Goal: Information Seeking & Learning: Learn about a topic

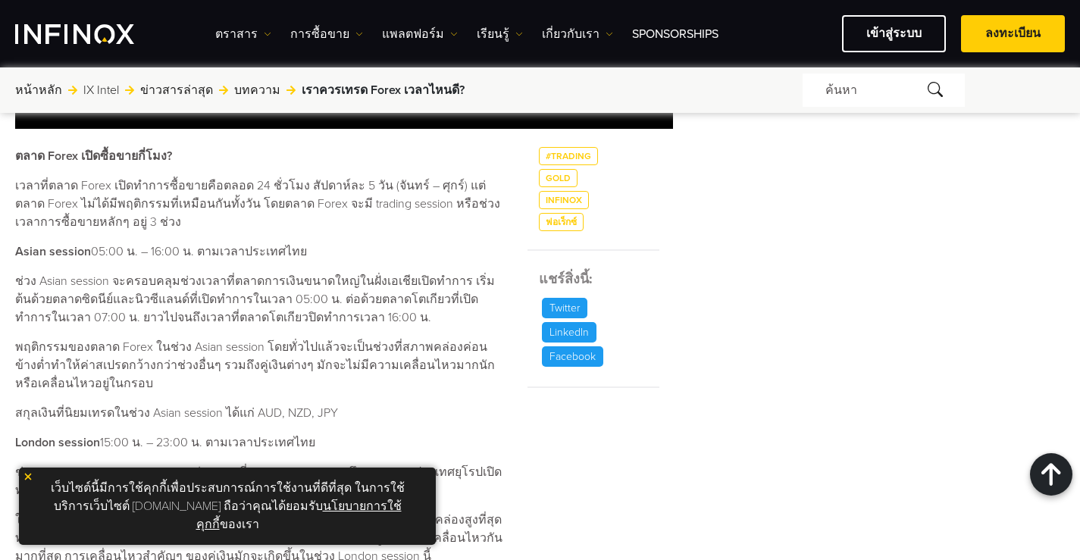
scroll to position [619, 0]
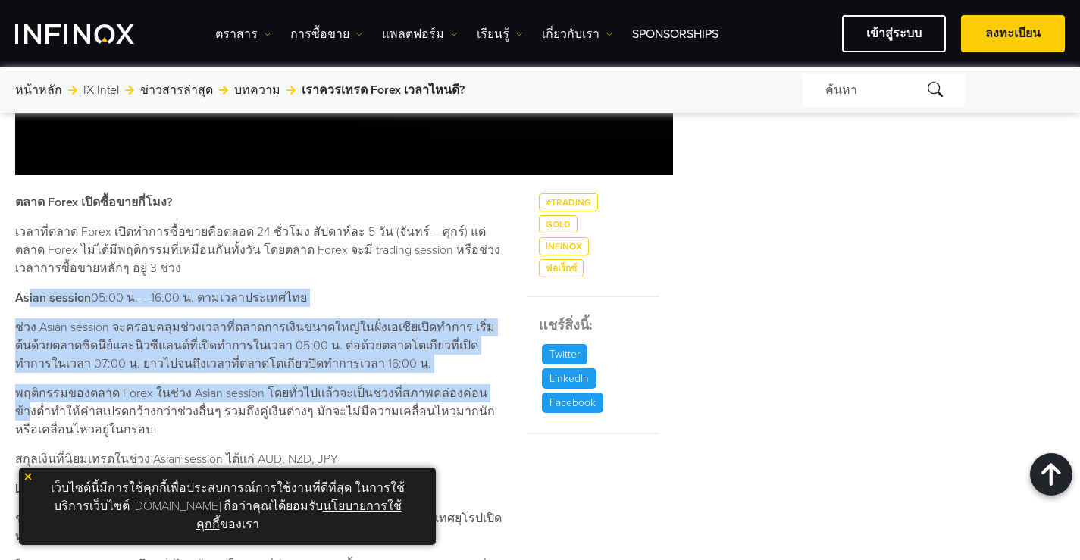
drag, startPoint x: 27, startPoint y: 291, endPoint x: 481, endPoint y: 390, distance: 464.0
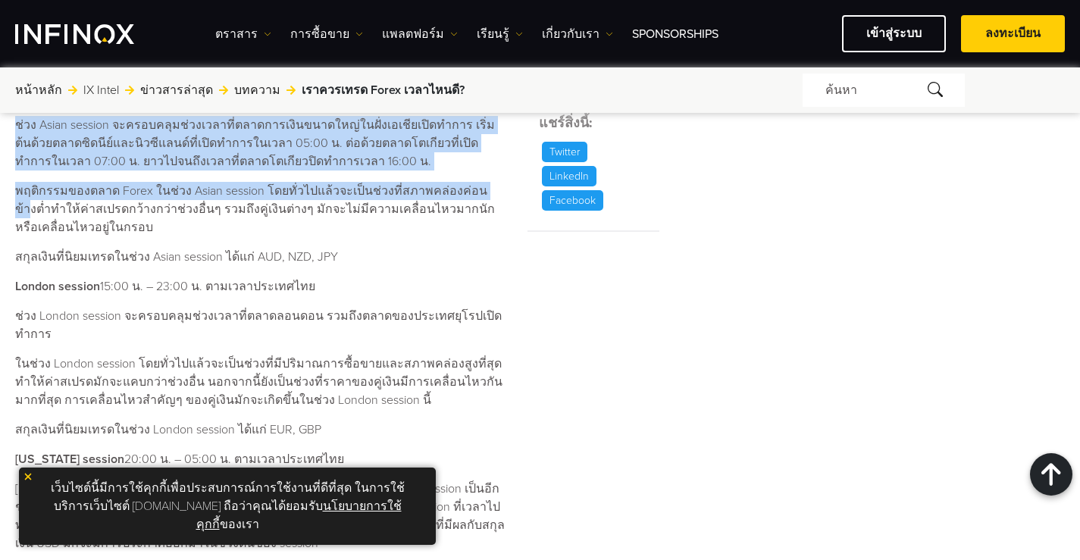
scroll to position [0, 0]
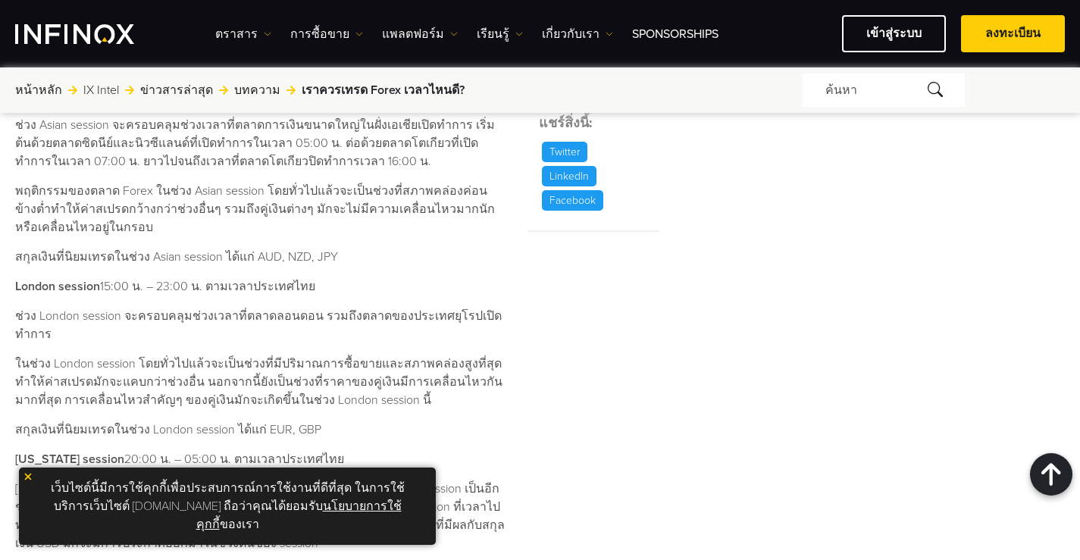
click at [79, 236] on p "พฤติกรรมของตลาด Forex ในช่วง Asian session โดยทั่วไปแล้วจะเป็นช่วงที่สภาพคล่องค…" at bounding box center [262, 209] width 494 height 55
click at [64, 259] on p "สกุลเงินที่นิยมเทรดในช่วง Asian session ได้แก่ AUD, NZD, JPY" at bounding box center [262, 257] width 494 height 18
click at [28, 287] on strong "London session" at bounding box center [57, 286] width 85 height 15
drag, startPoint x: 94, startPoint y: 293, endPoint x: 228, endPoint y: 293, distance: 134.2
click at [140, 293] on p "London session 15:00 น. – 23:00 น. ตามเวลาประเทศไทย" at bounding box center [262, 286] width 494 height 18
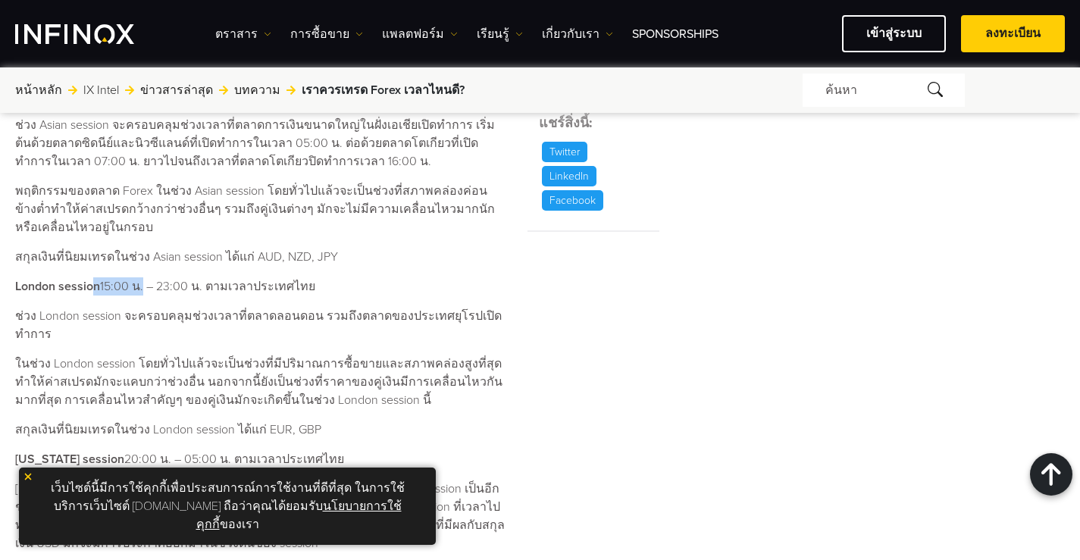
click at [276, 293] on p "London session 15:00 น. – 23:00 น. ตามเวลาประเทศไทย" at bounding box center [262, 286] width 494 height 18
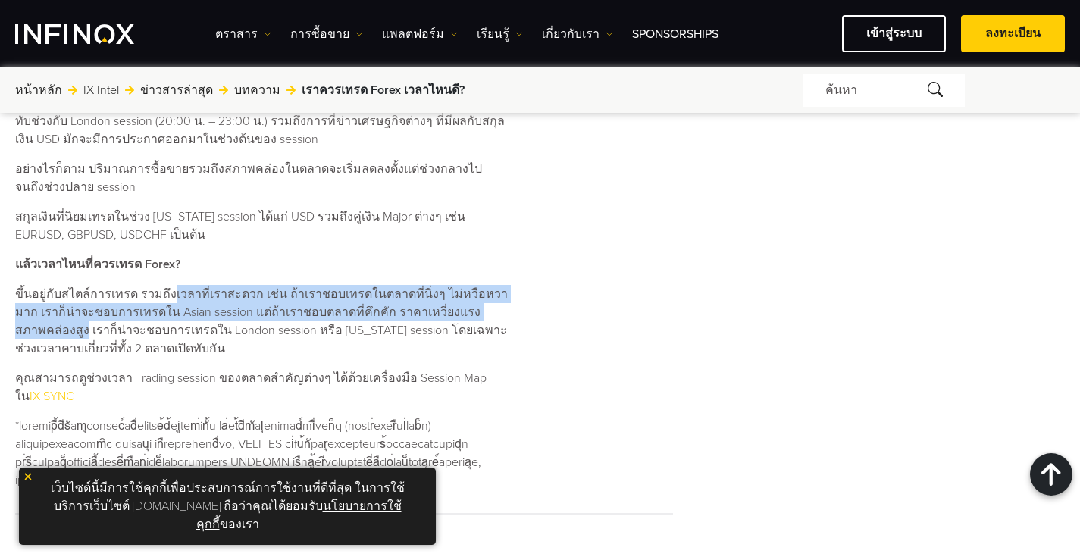
drag, startPoint x: 166, startPoint y: 290, endPoint x: 511, endPoint y: 306, distance: 345.4
click at [511, 306] on div "ตลาด Forex เปิดซื้อขายกี่โมง? เวลาที่ตลาด Forex เปิดทำการซื้อขายคือตลอด 24 ชั่ว…" at bounding box center [344, 35] width 658 height 933
